Goal: Information Seeking & Learning: Learn about a topic

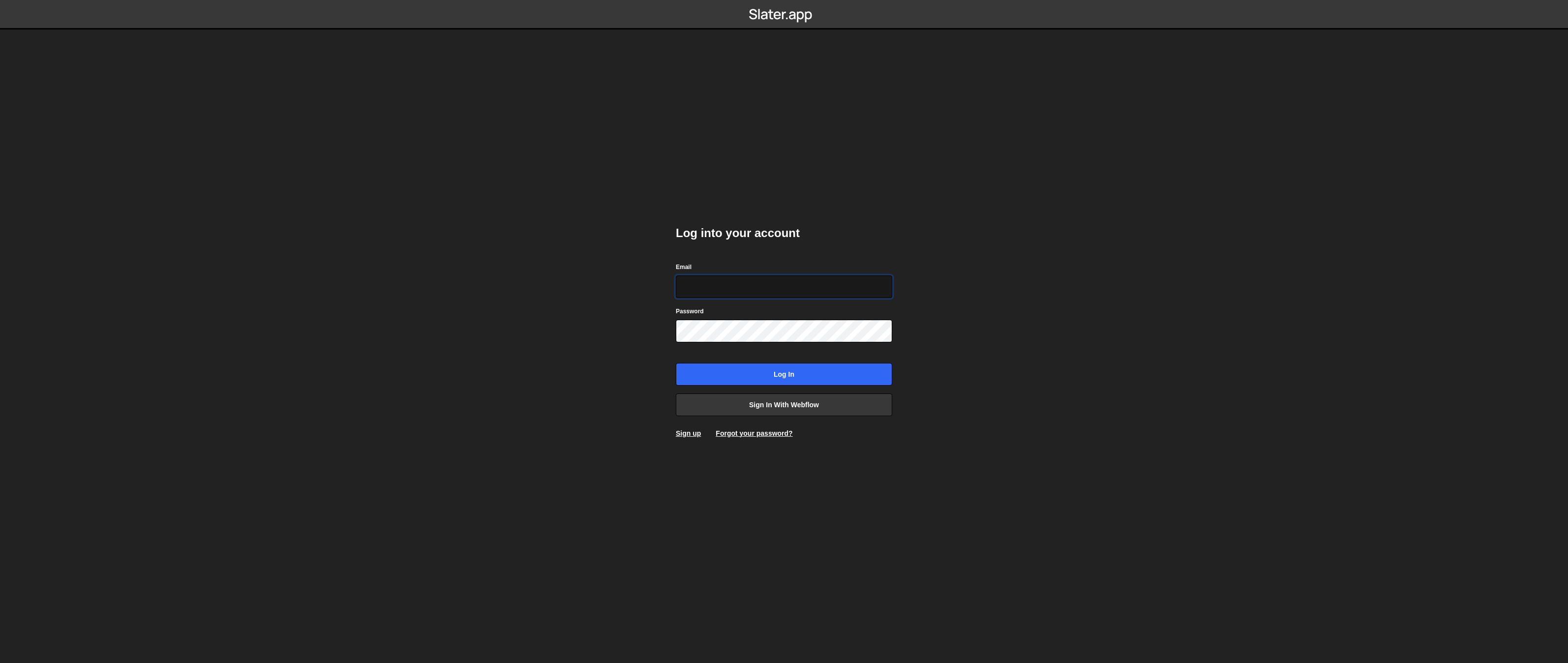
type input "jerome@slidor.fr"
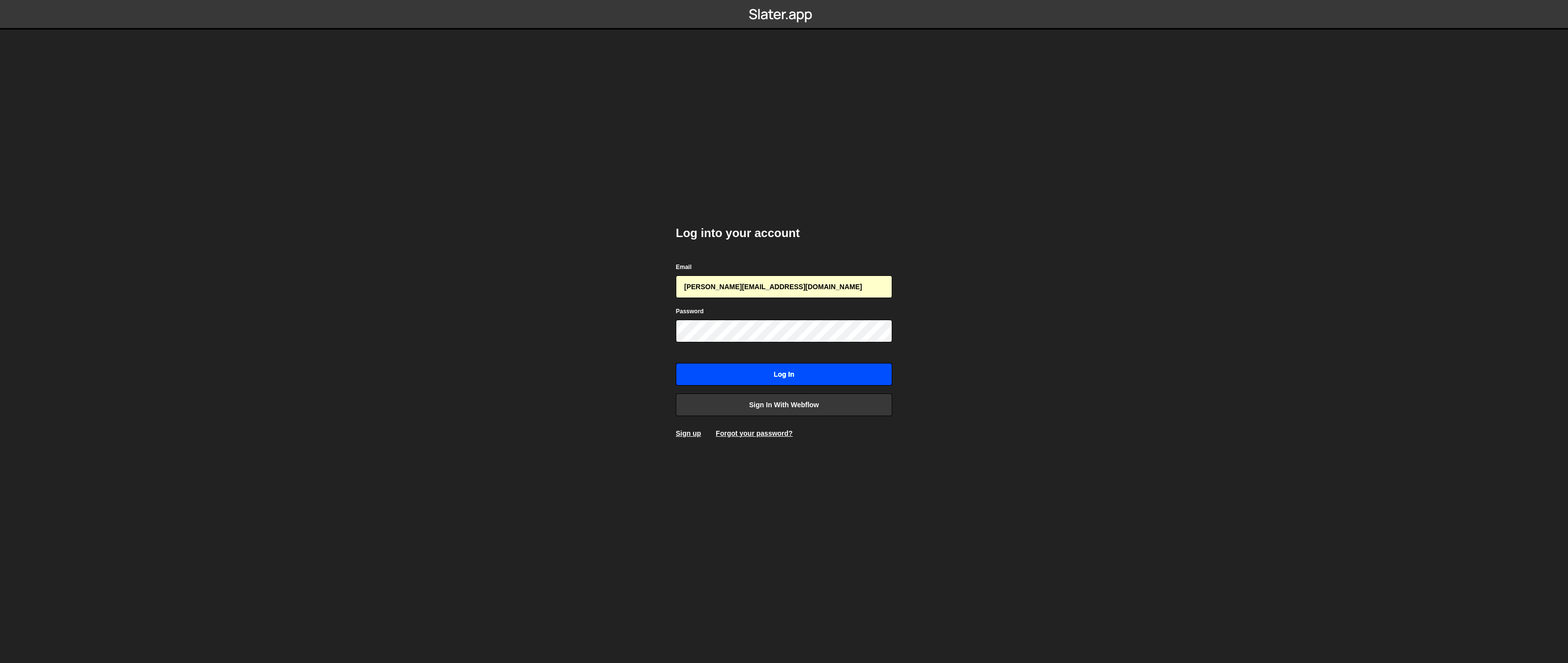
click at [745, 370] on input "Log in" at bounding box center [784, 374] width 217 height 23
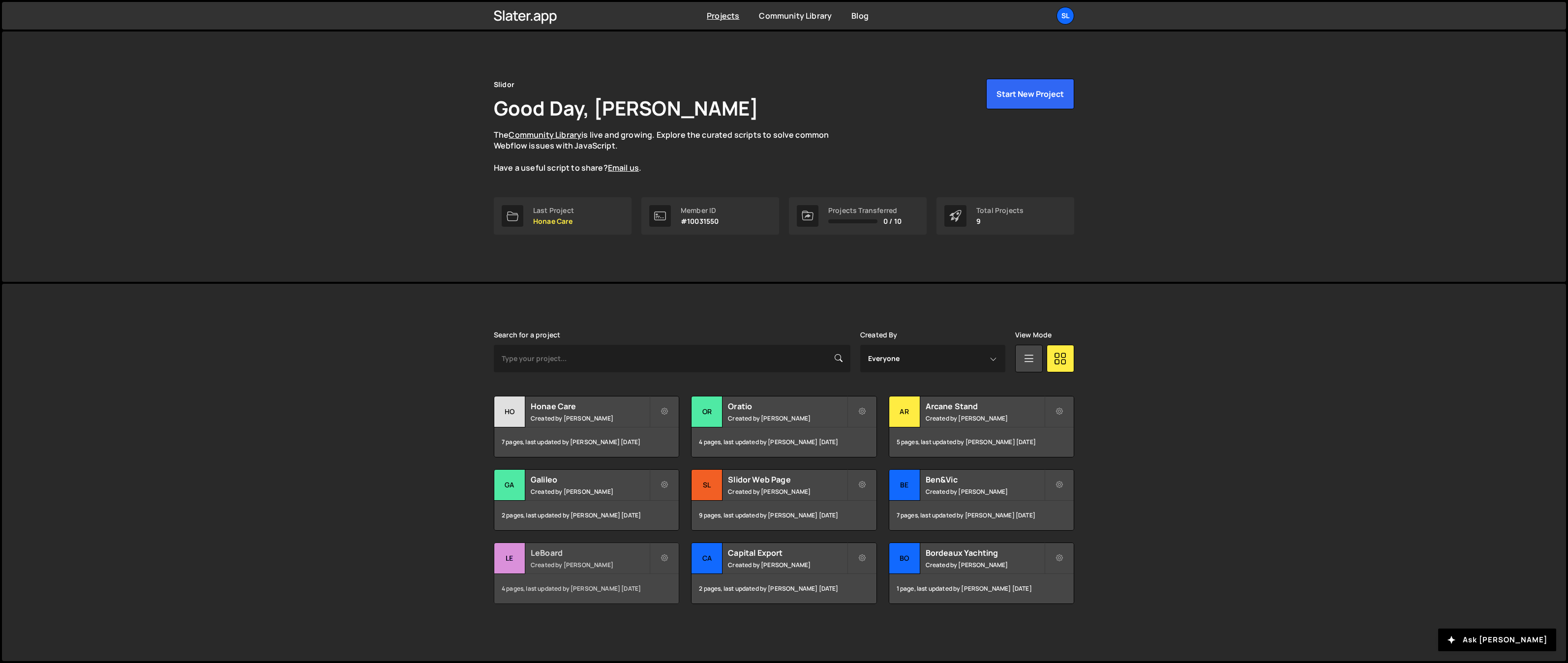
click at [601, 561] on small "Created by Jérôme Bestel" at bounding box center [590, 565] width 119 height 9
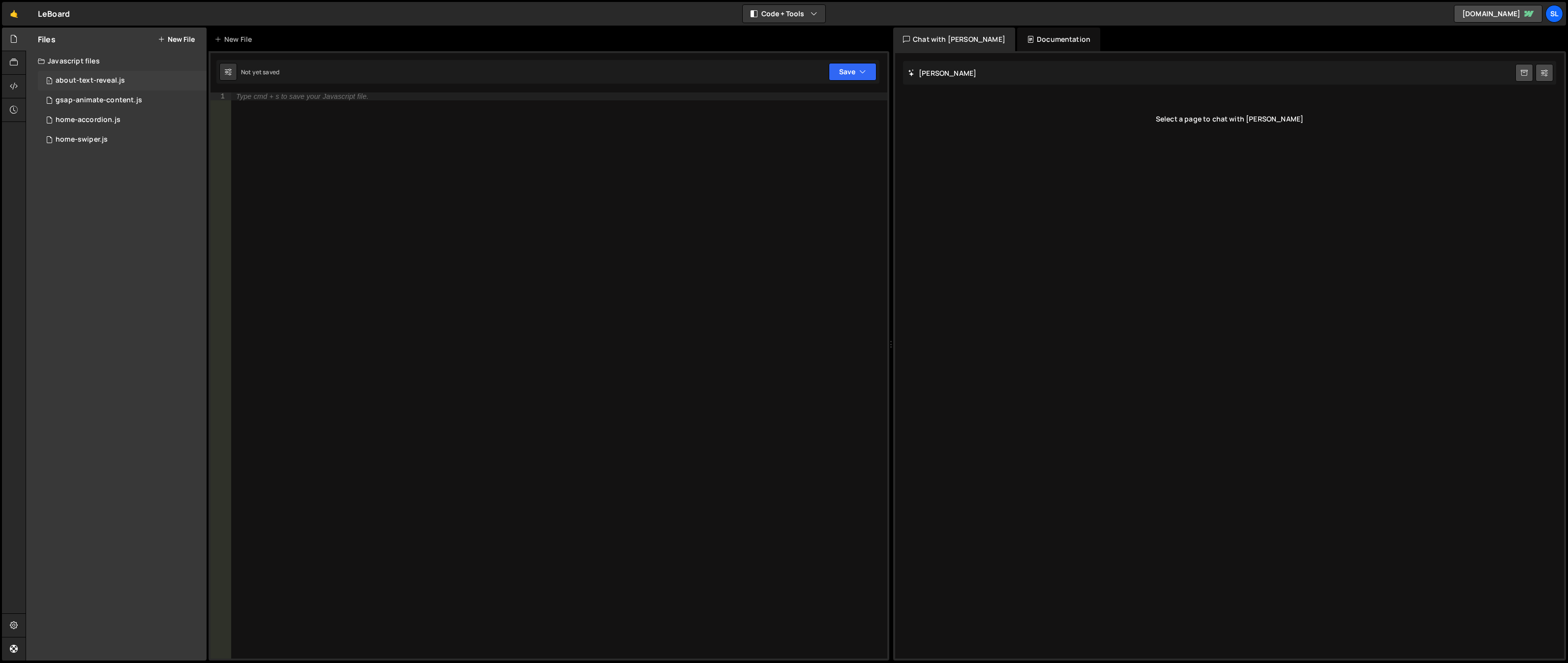
click at [102, 81] on div "about-text-reveal.js" at bounding box center [90, 80] width 69 height 9
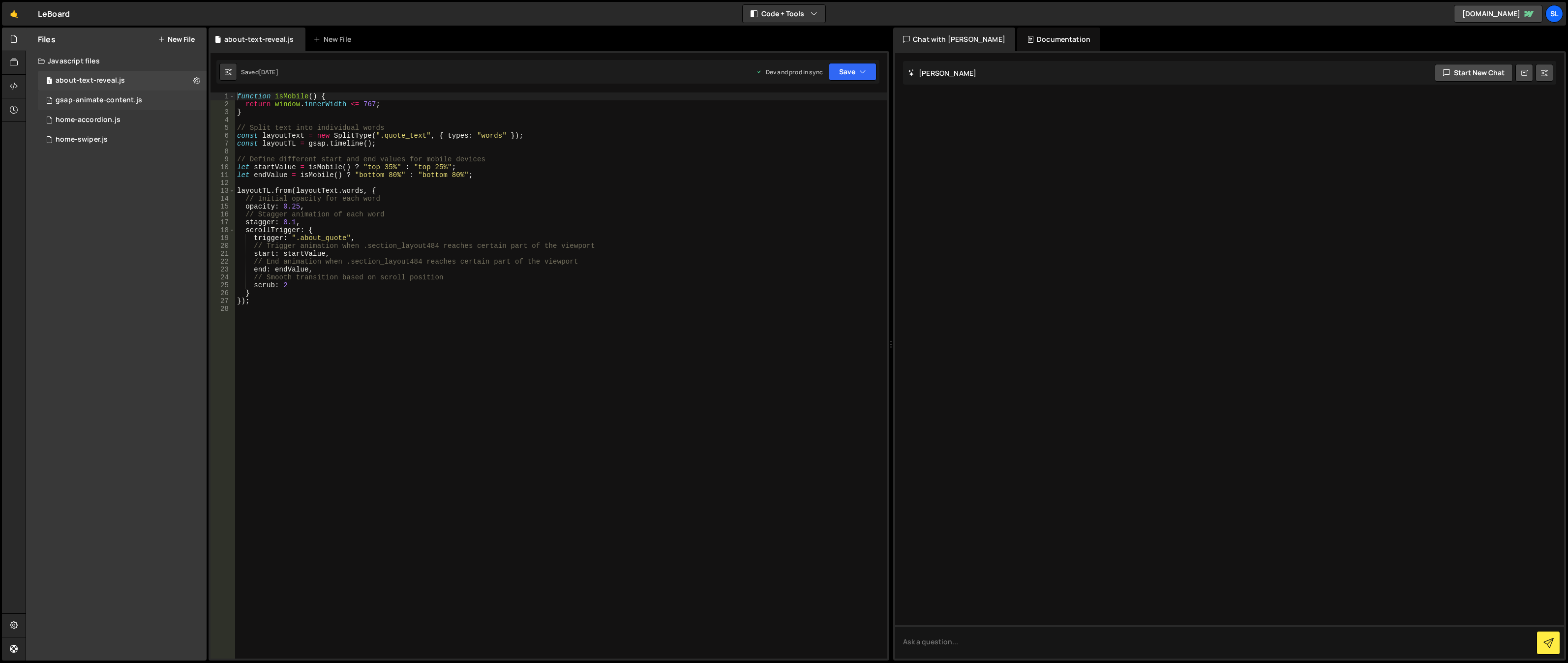
click at [110, 103] on div "gsap-animate-content.js" at bounding box center [99, 100] width 86 height 9
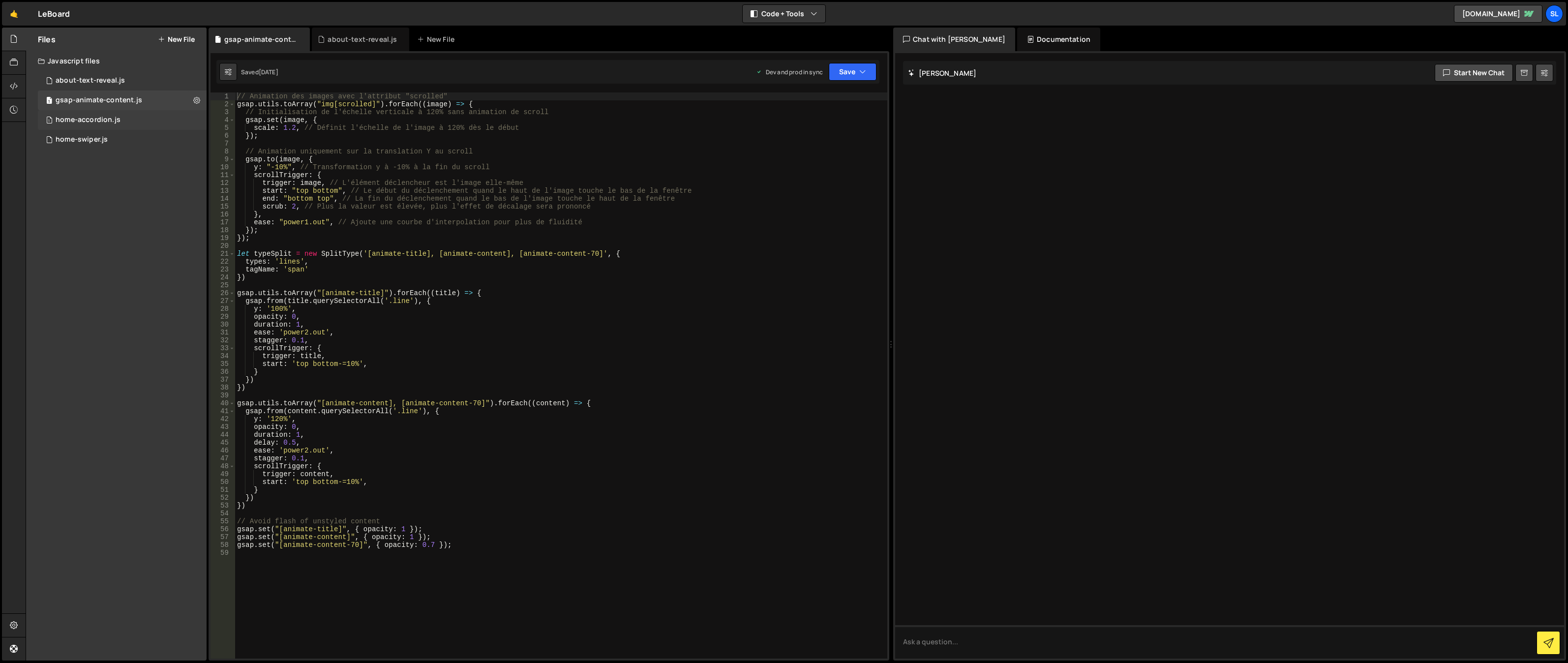
click at [111, 119] on div "home-accordion.js" at bounding box center [88, 120] width 65 height 9
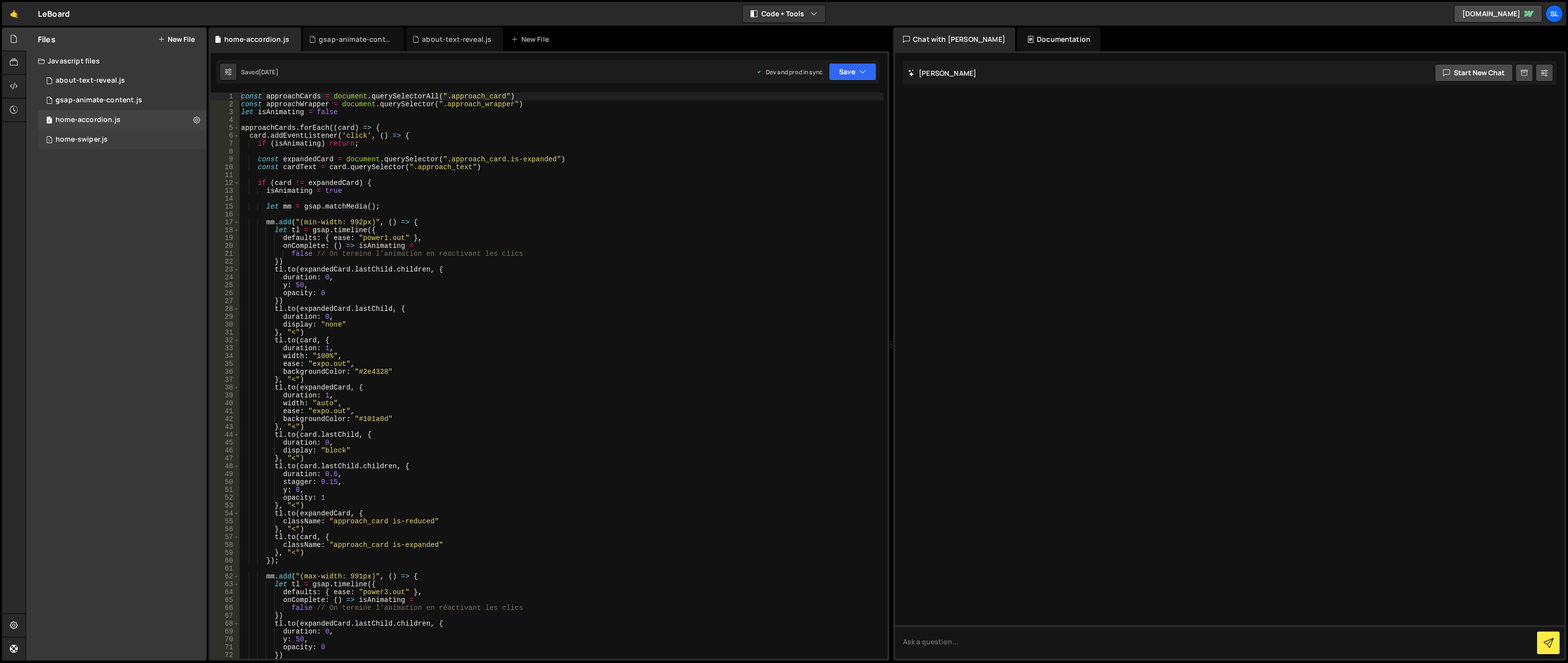
click at [111, 141] on div "1 home-swiper.js 0" at bounding box center [122, 139] width 169 height 19
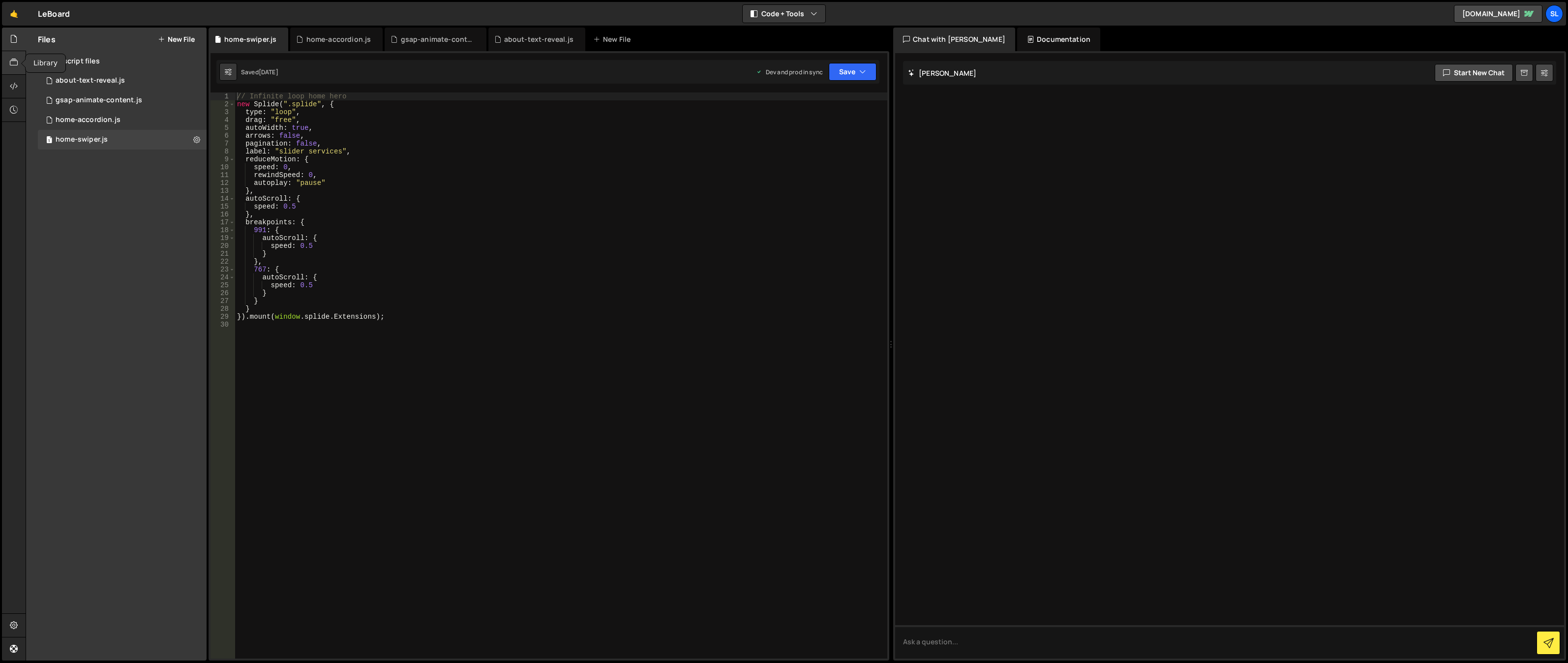
click at [16, 61] on icon at bounding box center [13, 63] width 8 height 11
click at [19, 45] on div at bounding box center [14, 39] width 24 height 24
click at [99, 69] on div "Javascript files" at bounding box center [116, 61] width 181 height 19
click at [97, 62] on div "Javascript files" at bounding box center [116, 61] width 181 height 19
click at [100, 78] on div "about-text-reveal.js" at bounding box center [90, 80] width 69 height 9
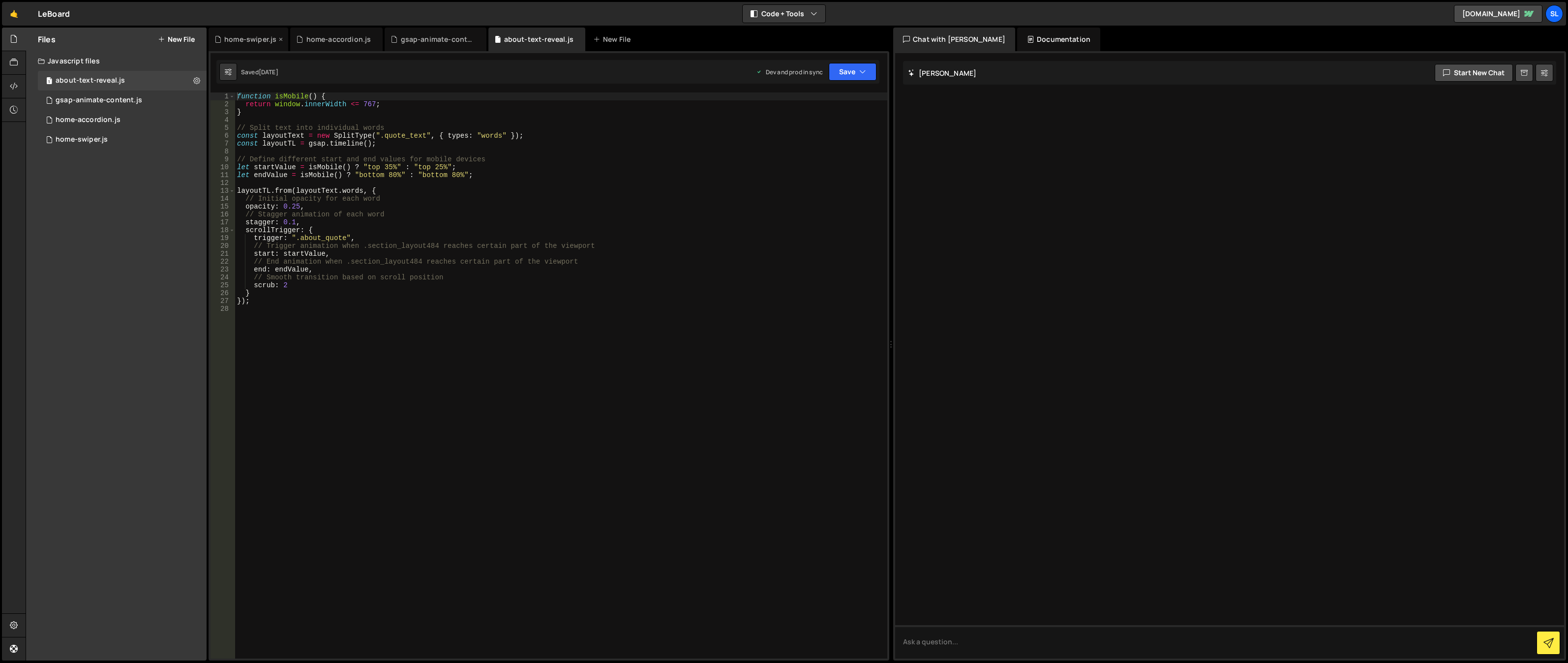
click at [250, 42] on div "home-swiper.js" at bounding box center [250, 40] width 52 height 10
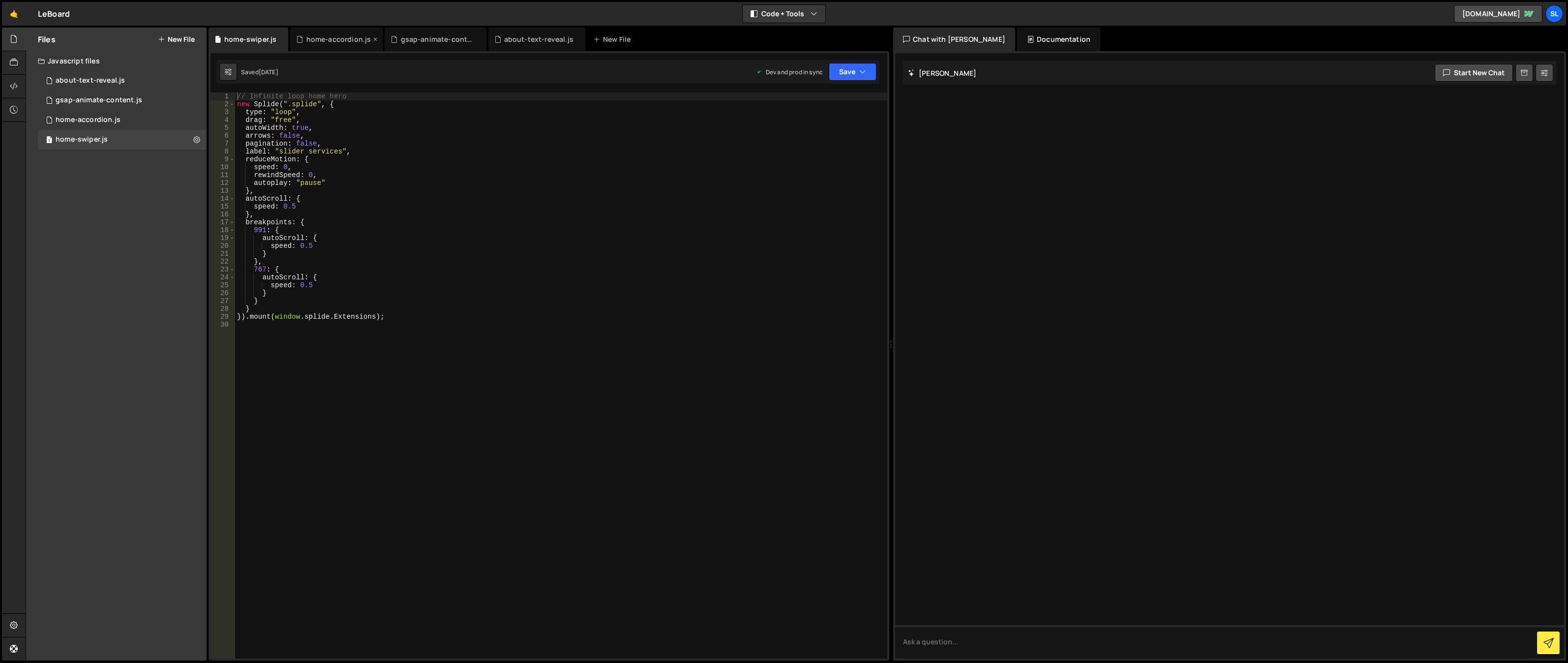
click at [341, 41] on div "home-accordion.js" at bounding box center [338, 40] width 65 height 10
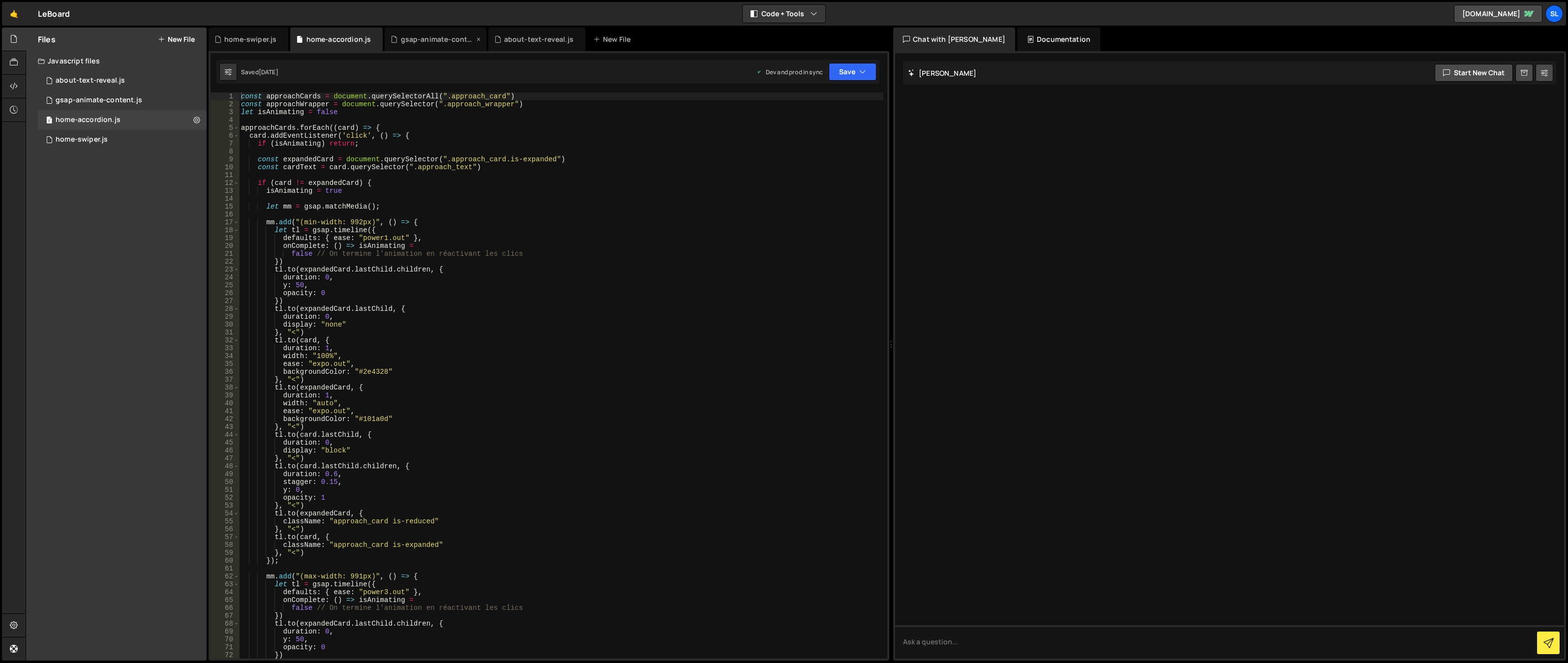
click at [421, 39] on div "gsap-animate-content.js" at bounding box center [438, 40] width 74 height 10
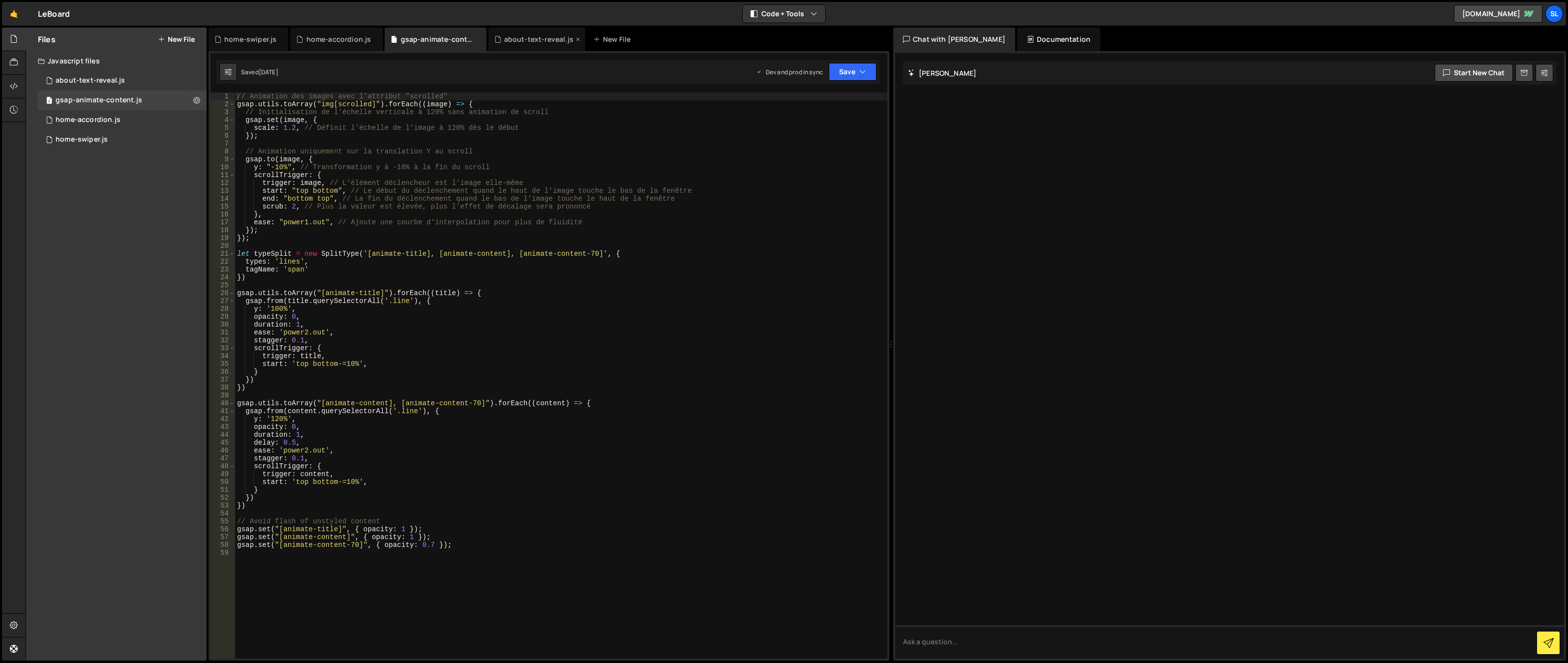
click at [534, 38] on div "about-text-reveal.js" at bounding box center [539, 40] width 69 height 10
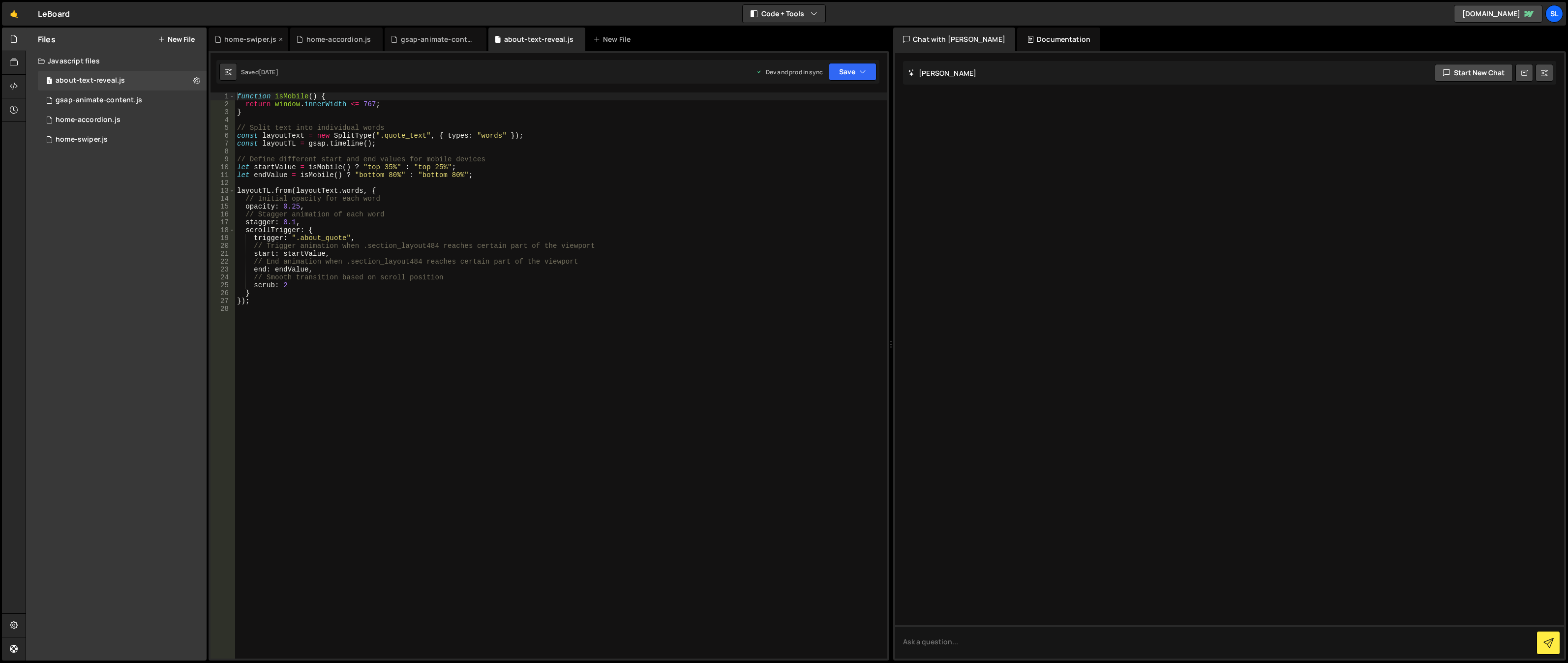
click at [239, 37] on div "home-swiper.js" at bounding box center [250, 40] width 52 height 10
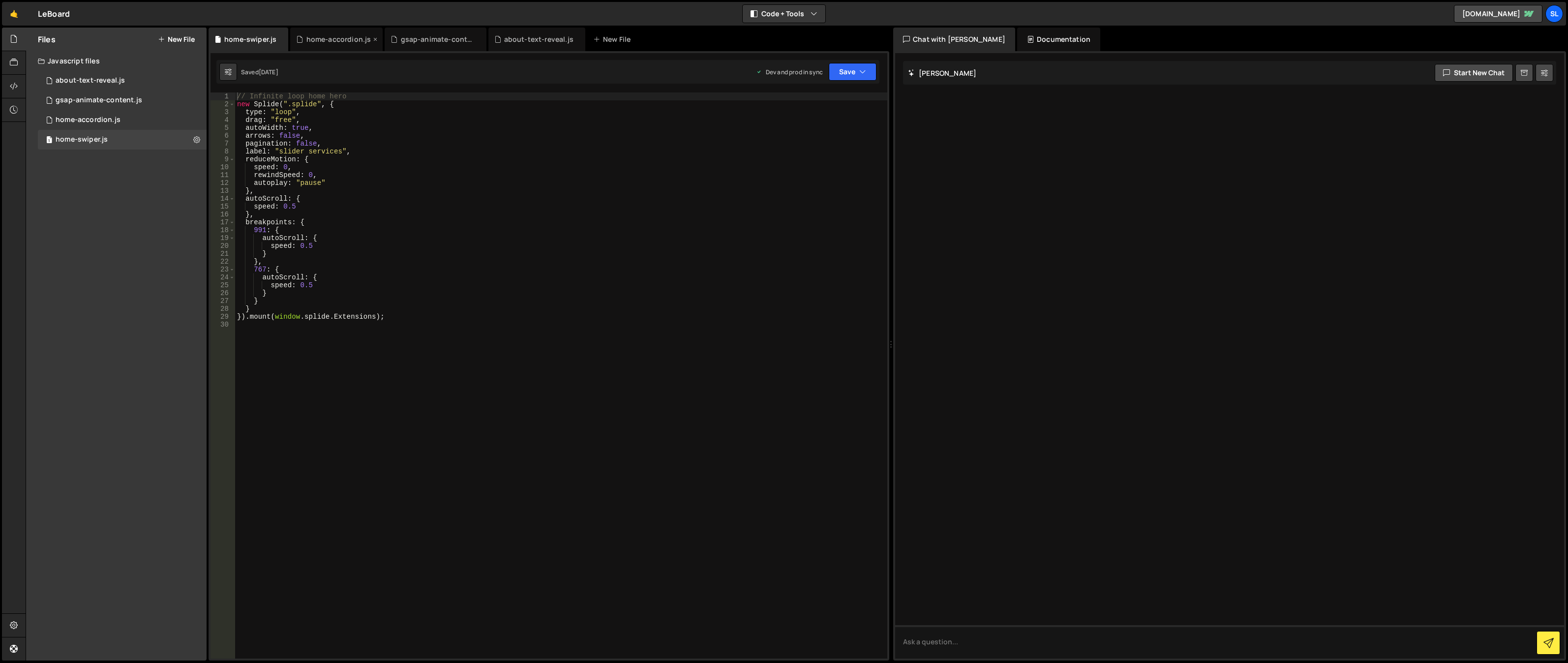
click at [337, 41] on div "home-accordion.js" at bounding box center [338, 40] width 65 height 10
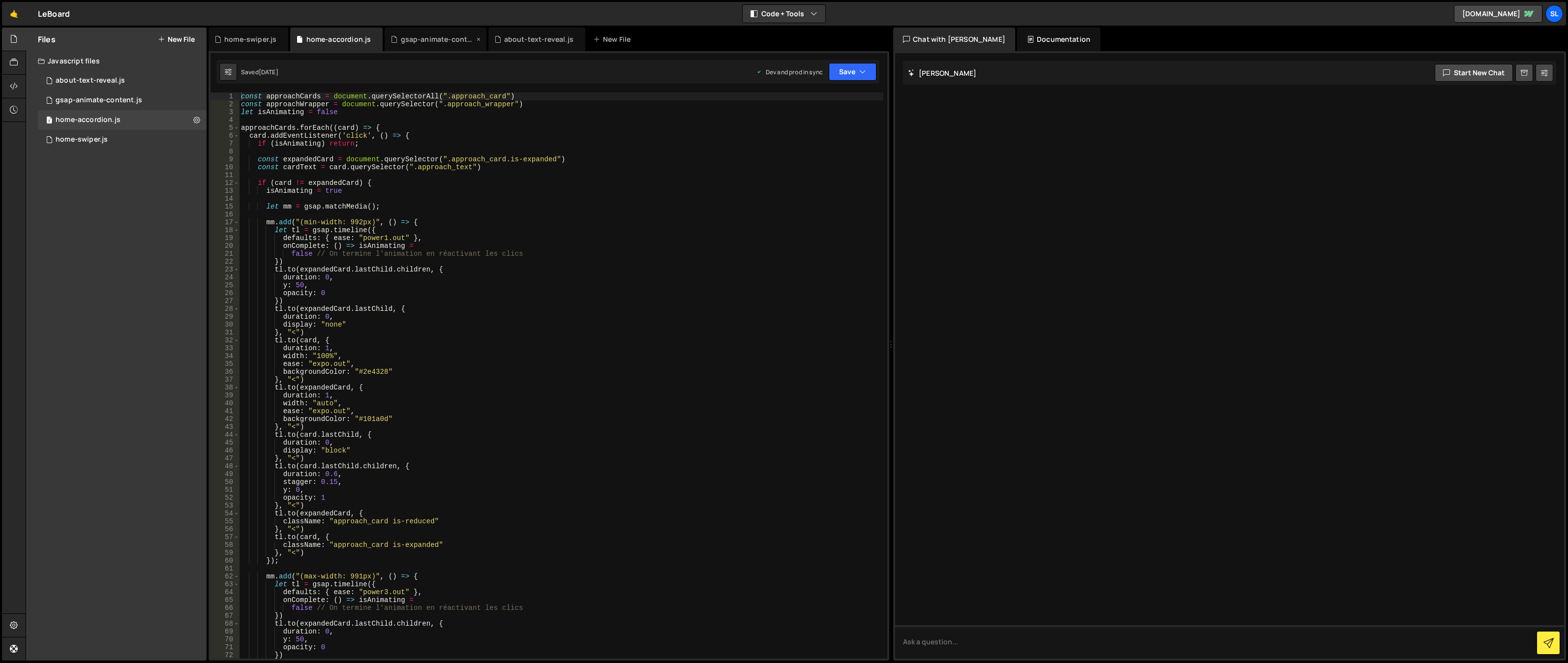
click at [427, 38] on div "gsap-animate-content.js" at bounding box center [438, 40] width 74 height 10
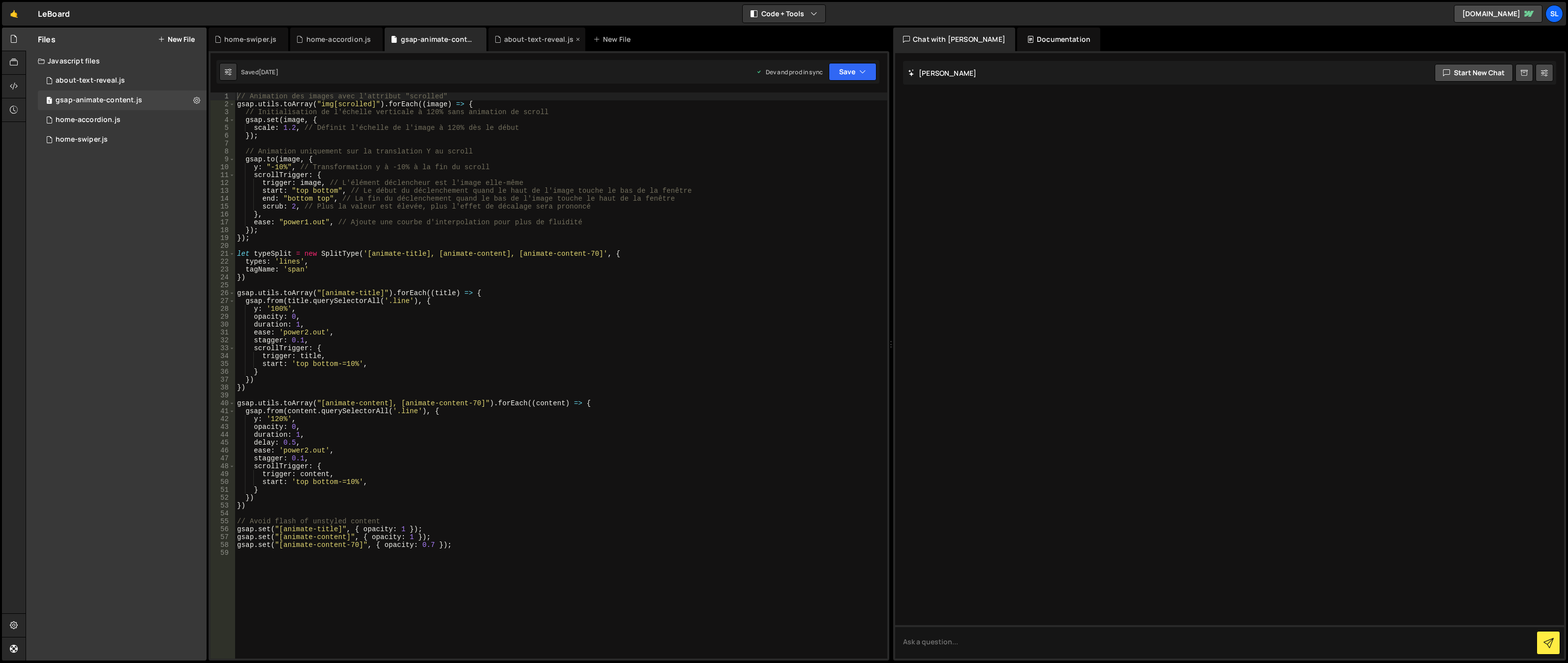
click at [528, 42] on div "about-text-reveal.js" at bounding box center [539, 40] width 69 height 10
